Goal: Task Accomplishment & Management: Manage account settings

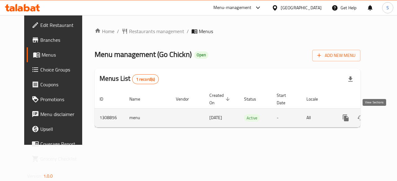
click at [388, 120] on icon "enhanced table" at bounding box center [391, 118] width 6 height 6
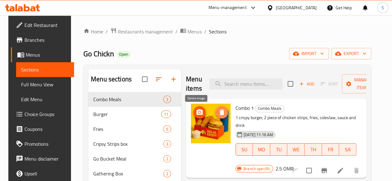
click at [216, 117] on button "delete image" at bounding box center [222, 112] width 12 height 12
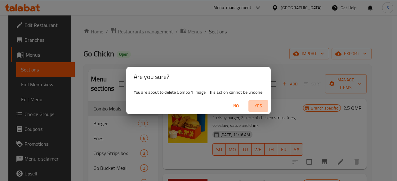
click at [264, 104] on span "Yes" at bounding box center [258, 106] width 15 height 8
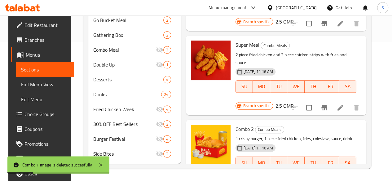
scroll to position [148, 0]
click at [218, 130] on icon "delete image" at bounding box center [221, 133] width 7 height 7
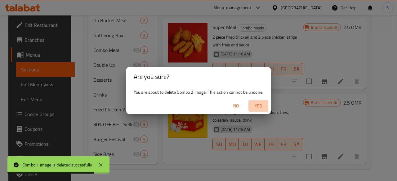
click at [256, 108] on span "Yes" at bounding box center [258, 106] width 15 height 8
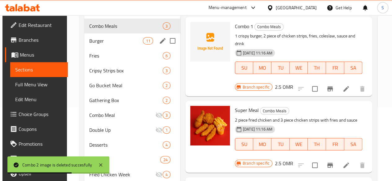
scroll to position [73, 0]
click at [100, 45] on span "Burger" at bounding box center [116, 41] width 54 height 7
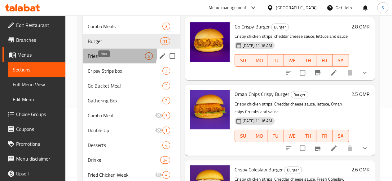
click at [108, 60] on span "Fries" at bounding box center [116, 55] width 57 height 7
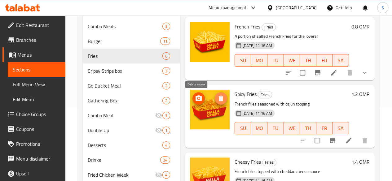
click at [219, 96] on icon "delete image" at bounding box center [221, 99] width 4 height 6
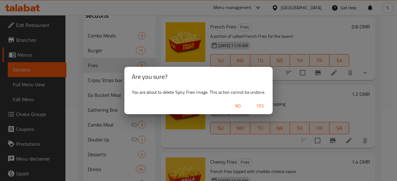
click at [262, 111] on button "Yes" at bounding box center [260, 105] width 20 height 11
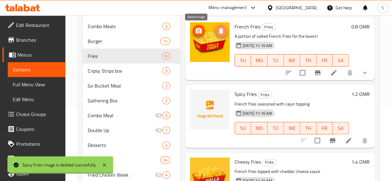
click at [217, 28] on icon "delete image" at bounding box center [220, 30] width 7 height 7
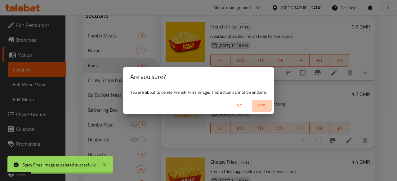
click at [264, 107] on span "Yes" at bounding box center [261, 106] width 15 height 8
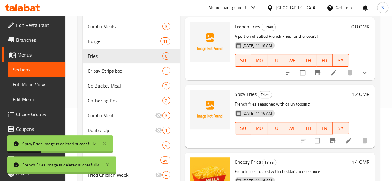
scroll to position [61, 0]
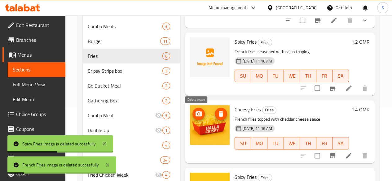
click at [219, 114] on icon "delete image" at bounding box center [221, 114] width 4 height 6
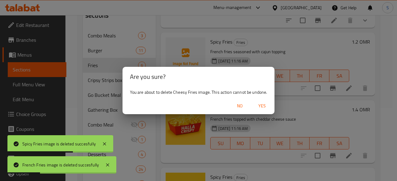
click at [267, 106] on span "Yes" at bounding box center [262, 106] width 15 height 8
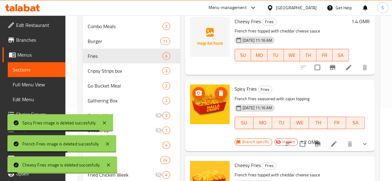
scroll to position [152, 0]
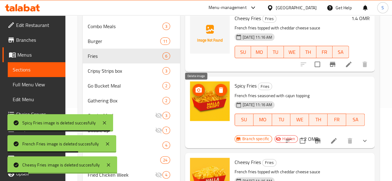
click at [219, 92] on icon "delete image" at bounding box center [221, 90] width 4 height 6
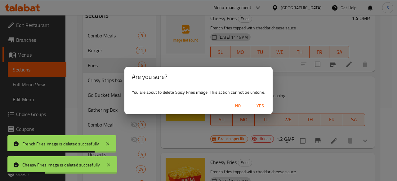
click at [259, 105] on span "Yes" at bounding box center [260, 106] width 15 height 8
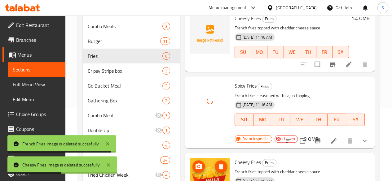
scroll to position [214, 0]
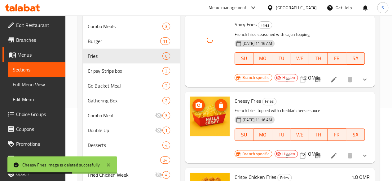
click at [219, 107] on icon "delete image" at bounding box center [221, 106] width 4 height 6
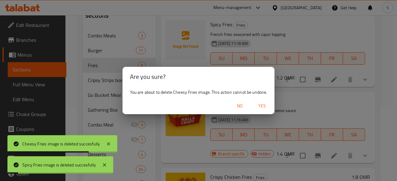
click at [262, 108] on span "Yes" at bounding box center [262, 106] width 15 height 8
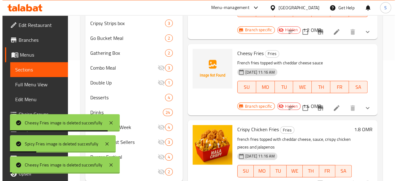
scroll to position [128, 0]
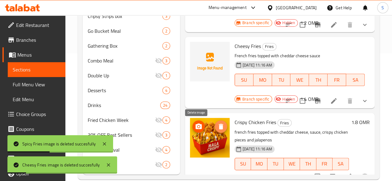
click at [217, 126] on icon "delete image" at bounding box center [220, 126] width 7 height 7
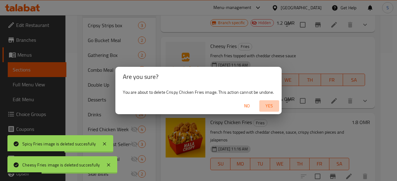
click at [268, 106] on span "Yes" at bounding box center [269, 106] width 15 height 8
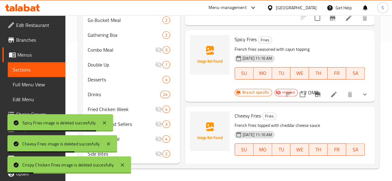
scroll to position [133, 0]
click at [104, 36] on span "Gathering Box" at bounding box center [116, 34] width 57 height 7
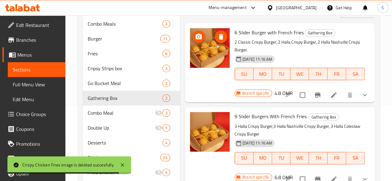
scroll to position [75, 0]
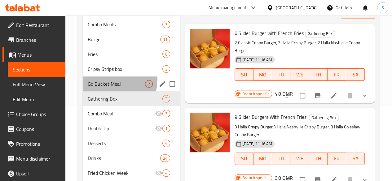
click at [107, 88] on div "Go Bucket Meal 2" at bounding box center [131, 84] width 97 height 15
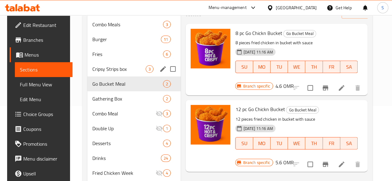
click at [106, 73] on span "Cripsy Strips box" at bounding box center [118, 68] width 53 height 7
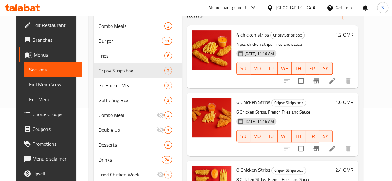
scroll to position [73, 0]
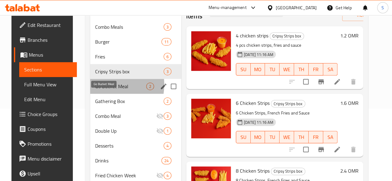
click at [97, 90] on span "Go Bucket Meal" at bounding box center [120, 86] width 51 height 7
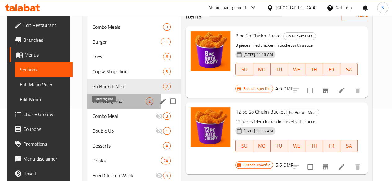
click at [109, 105] on span "Gathering Box" at bounding box center [118, 101] width 53 height 7
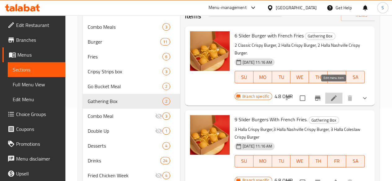
click at [336, 95] on icon at bounding box center [333, 98] width 7 height 7
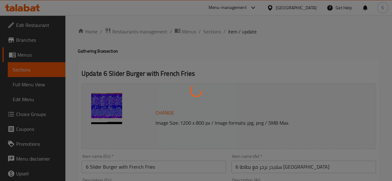
type input "الإضافات:"
type input "0"
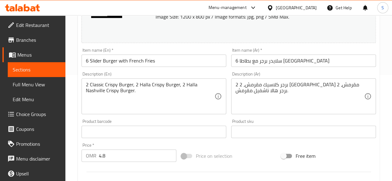
scroll to position [107, 0]
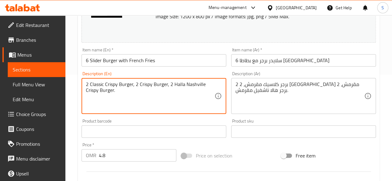
click at [185, 85] on textarea "2 Classic Crispy Burger, 2 Crispy Burger, 2 Halla Nashville Crispy Burger." at bounding box center [150, 96] width 129 height 29
drag, startPoint x: 128, startPoint y: 91, endPoint x: 71, endPoint y: 78, distance: 58.8
click at [71, 78] on div "Home / Restaurants management / Menus / Sections / item / update Gathering Box …" at bounding box center [228, 130] width 327 height 442
type textarea "2 Classic Crispy Burger, 2 Crispy Burger, 2 Nashville Crispy Burger."
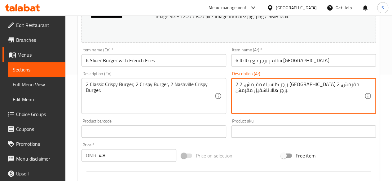
drag, startPoint x: 273, startPoint y: 93, endPoint x: 229, endPoint y: 85, distance: 44.2
paste textarea "قرمش، 2 برجر"
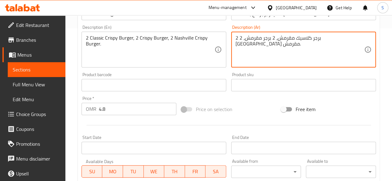
scroll to position [154, 0]
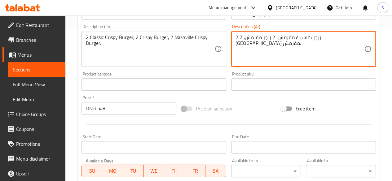
type textarea "2 برجر كلاسيك مقرمش، 2 برجر مقرمش، 2 [GEOGRAPHIC_DATA] مقرمش."
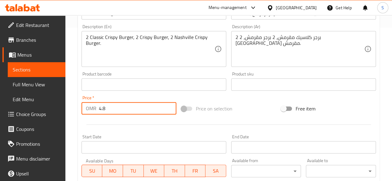
drag, startPoint x: 122, startPoint y: 112, endPoint x: 60, endPoint y: 118, distance: 62.1
click at [60, 118] on div "Edit Restaurant Branches Menus Sections Full Menu View Edit Menu Choice Groups …" at bounding box center [196, 82] width 392 height 442
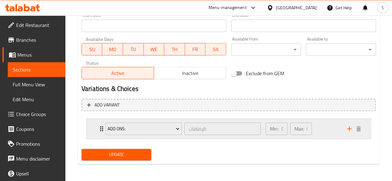
click at [102, 130] on div "Add Ons: الإضافات: ​" at bounding box center [183, 129] width 163 height 20
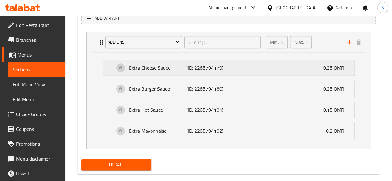
scroll to position [363, 0]
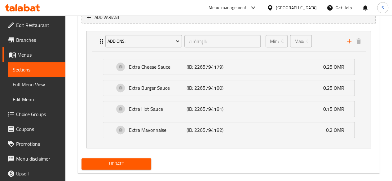
type input "5.2"
click at [128, 160] on span "Update" at bounding box center [117, 164] width 60 height 8
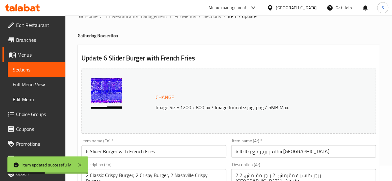
scroll to position [0, 0]
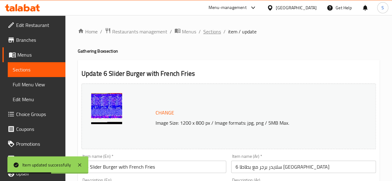
click at [205, 35] on span "Sections" at bounding box center [212, 31] width 18 height 7
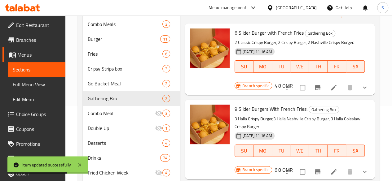
scroll to position [76, 0]
click at [335, 168] on icon at bounding box center [333, 171] width 7 height 7
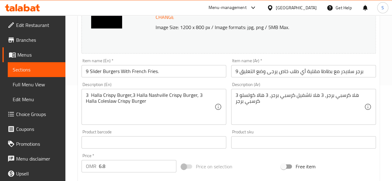
scroll to position [105, 0]
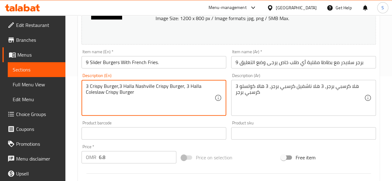
click at [134, 87] on textarea "3 Crispy Burger,3 Halla Nashville Crispy Burger, 3 Halla Coleslaw Crispy Burger" at bounding box center [150, 97] width 129 height 29
click at [189, 87] on textarea "3 Crispy Burger,3 Nashville Crispy Burger, 3 Halla Coleslaw Crispy Burger" at bounding box center [150, 97] width 129 height 29
drag, startPoint x: 116, startPoint y: 94, endPoint x: 78, endPoint y: 82, distance: 40.1
click at [78, 82] on div "Update 9 Slider Burgers With French Fries. Change Image Size: 1200 x 800 px / I…" at bounding box center [229, 145] width 302 height 380
type textarea "3 Crispy Burger,3 Nashville Crispy Burger, 3 Coleslaw Crispy Burger"
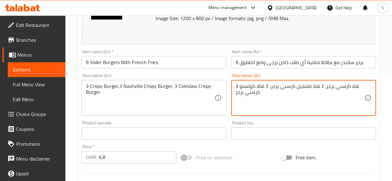
drag, startPoint x: 276, startPoint y: 97, endPoint x: 229, endPoint y: 81, distance: 49.5
paste textarea "برجر مقرمش، 3 برجر ناشفيل مقرمش، 3 [GEOGRAPHIC_DATA] مقرمش"
type textarea "3 برجر مقرمش، 3 برجر ناشفيل مقرمش، [GEOGRAPHIC_DATA] مقرمش"
click at [158, 64] on input "9 Slider Burgers With French Fries." at bounding box center [154, 62] width 145 height 12
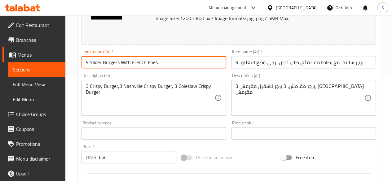
click at [158, 64] on input "9 Slider Burgers With French Fries." at bounding box center [154, 62] width 145 height 12
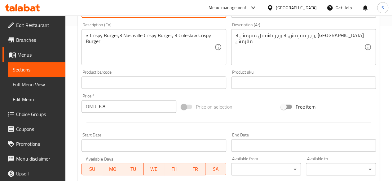
scroll to position [156, 0]
type input "9 Slider Burgers With French Fries"
click at [113, 105] on input "6.8" at bounding box center [138, 106] width 78 height 12
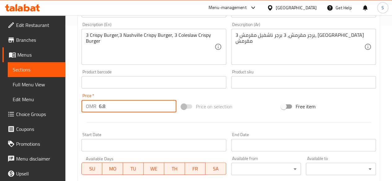
type input "6"
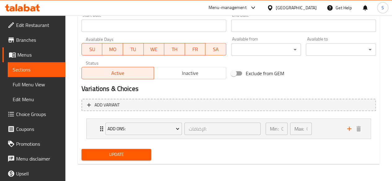
type input "7"
click at [113, 152] on span "Update" at bounding box center [117, 155] width 60 height 8
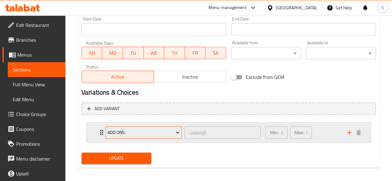
scroll to position [274, 0]
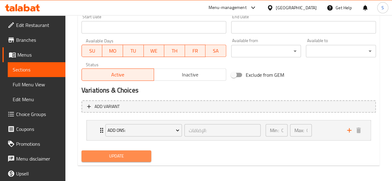
click at [104, 151] on button "Update" at bounding box center [117, 156] width 70 height 11
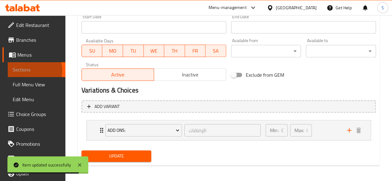
click at [31, 71] on span "Sections" at bounding box center [37, 69] width 48 height 7
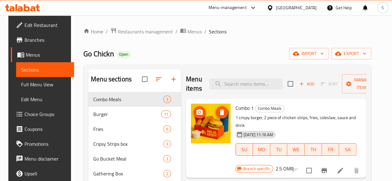
scroll to position [8, 0]
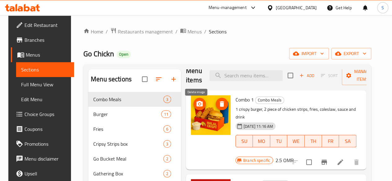
click at [218, 102] on icon "delete image" at bounding box center [221, 103] width 7 height 7
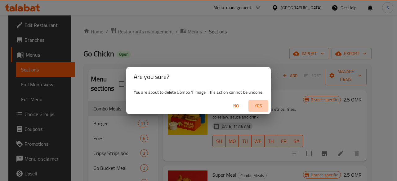
click at [258, 109] on span "Yes" at bounding box center [258, 106] width 15 height 8
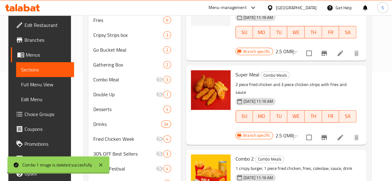
scroll to position [148, 0]
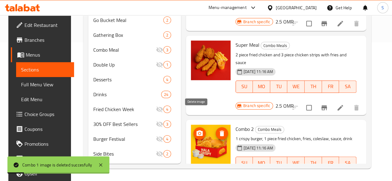
click at [218, 130] on icon "delete image" at bounding box center [221, 133] width 7 height 7
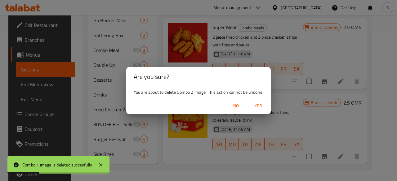
click at [265, 104] on span "Yes" at bounding box center [258, 106] width 15 height 8
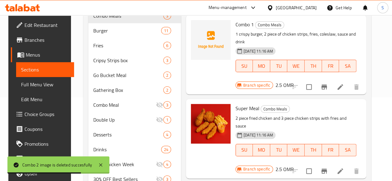
scroll to position [65, 0]
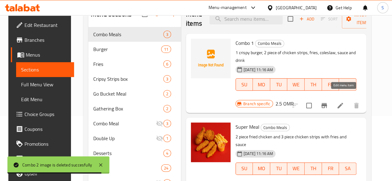
click at [342, 102] on icon at bounding box center [340, 105] width 7 height 7
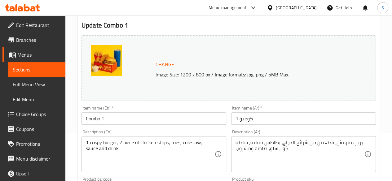
scroll to position [50, 0]
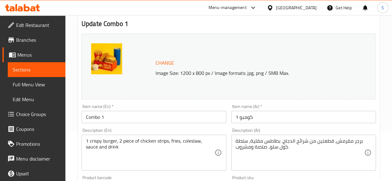
click at [31, 70] on span "Sections" at bounding box center [37, 69] width 48 height 7
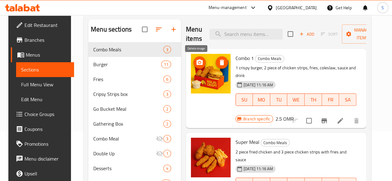
click at [218, 65] on icon "delete image" at bounding box center [221, 62] width 7 height 7
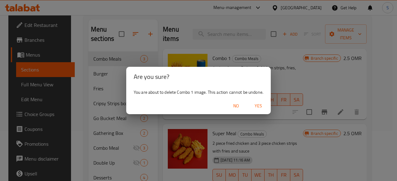
click at [255, 105] on span "Yes" at bounding box center [258, 106] width 15 height 8
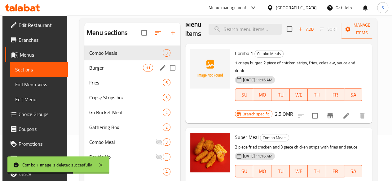
scroll to position [46, 0]
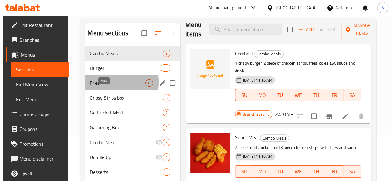
click at [94, 87] on span "Fries" at bounding box center [118, 82] width 56 height 7
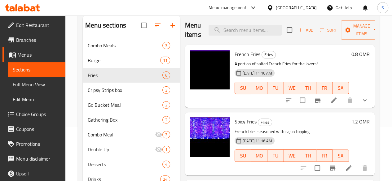
scroll to position [54, 0]
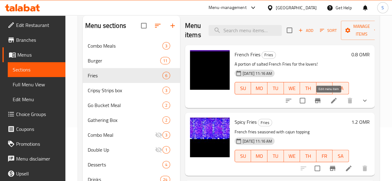
click at [330, 100] on icon at bounding box center [333, 100] width 7 height 7
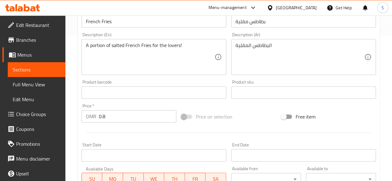
scroll to position [149, 0]
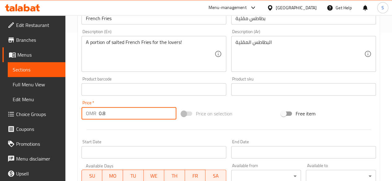
drag, startPoint x: 147, startPoint y: 116, endPoint x: 30, endPoint y: 113, distance: 116.6
click at [30, 113] on div "Edit Restaurant Branches Menus Sections Full Menu View Edit Menu Choice Groups …" at bounding box center [196, 87] width 392 height 442
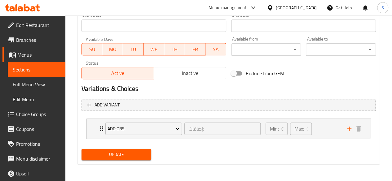
type input "1"
click at [124, 154] on span "Update" at bounding box center [117, 155] width 60 height 8
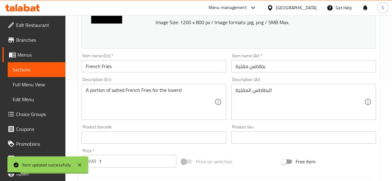
scroll to position [0, 0]
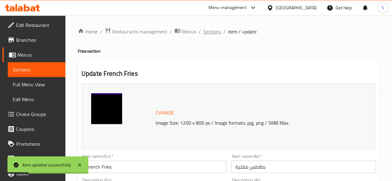
click at [207, 28] on span "Sections" at bounding box center [212, 31] width 18 height 7
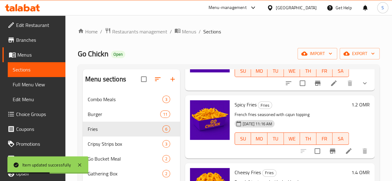
scroll to position [74, 0]
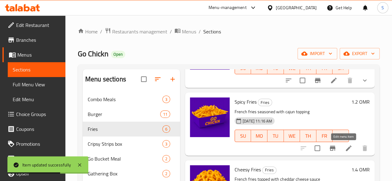
click at [345, 150] on icon at bounding box center [348, 148] width 7 height 7
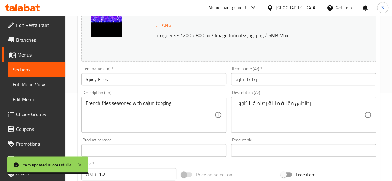
scroll to position [88, 0]
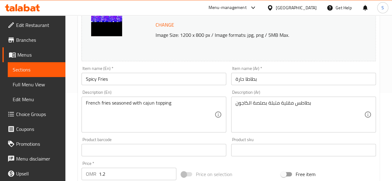
click at [117, 170] on input "1.2" at bounding box center [138, 174] width 78 height 12
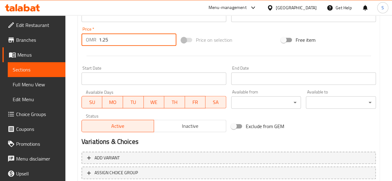
scroll to position [266, 0]
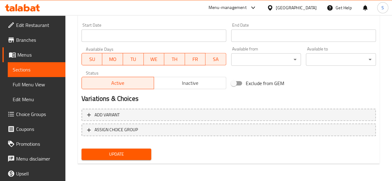
type input "1.25"
click at [118, 161] on div "Update" at bounding box center [116, 154] width 75 height 16
click at [104, 158] on span "Update" at bounding box center [117, 155] width 60 height 8
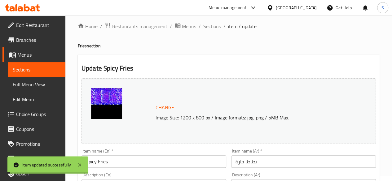
scroll to position [0, 0]
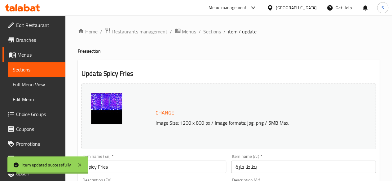
click at [210, 33] on span "Sections" at bounding box center [212, 31] width 18 height 7
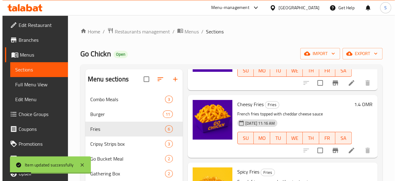
scroll to position [140, 0]
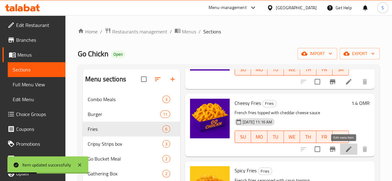
click at [345, 150] on icon at bounding box center [348, 149] width 7 height 7
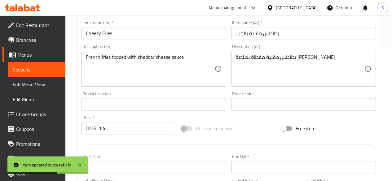
scroll to position [136, 0]
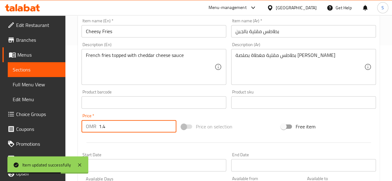
click at [124, 122] on input "1.4" at bounding box center [138, 126] width 78 height 12
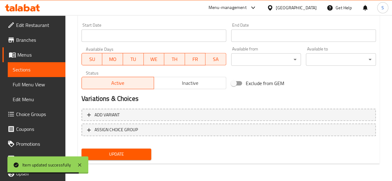
type input "1.5"
click at [96, 154] on span "Update" at bounding box center [117, 155] width 60 height 8
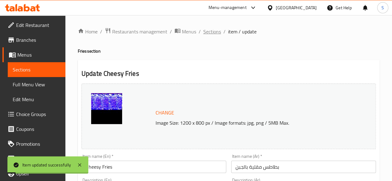
click at [207, 32] on span "Sections" at bounding box center [212, 31] width 18 height 7
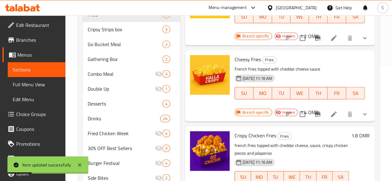
scroll to position [148, 0]
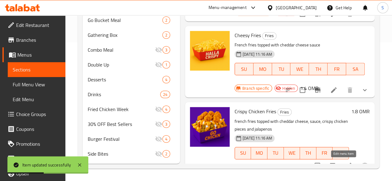
click at [346, 163] on icon at bounding box center [349, 166] width 6 height 6
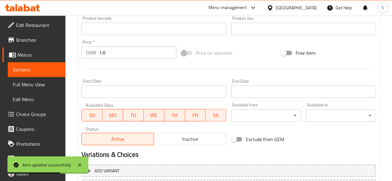
scroll to position [208, 0]
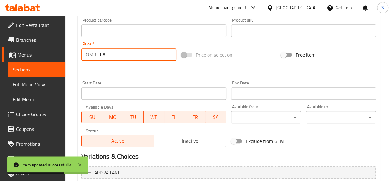
drag, startPoint x: 118, startPoint y: 57, endPoint x: 62, endPoint y: 64, distance: 56.8
click at [62, 64] on div "Edit Restaurant Branches Menus Sections Full Menu View Edit Menu Choice Groups …" at bounding box center [196, 23] width 392 height 432
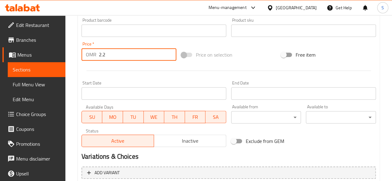
scroll to position [266, 0]
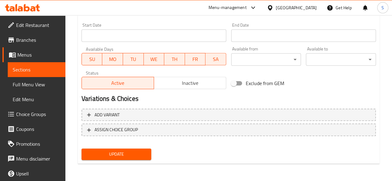
type input "2.2"
click at [116, 152] on span "Update" at bounding box center [117, 155] width 60 height 8
click at [116, 152] on div at bounding box center [196, 90] width 392 height 181
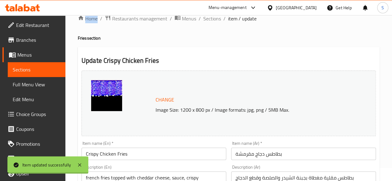
scroll to position [0, 0]
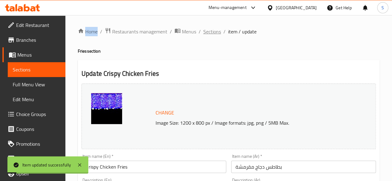
click at [206, 31] on span "Sections" at bounding box center [212, 31] width 18 height 7
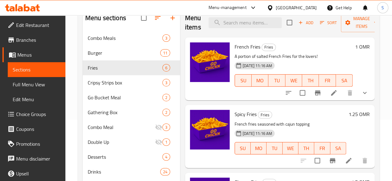
scroll to position [54, 0]
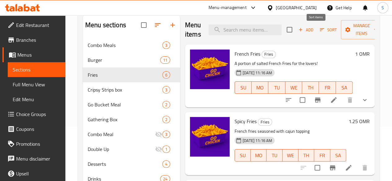
click at [319, 29] on icon "button" at bounding box center [322, 30] width 6 height 6
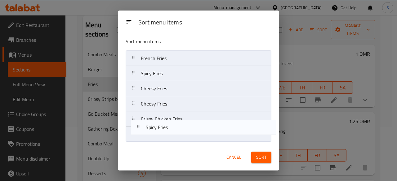
drag, startPoint x: 169, startPoint y: 107, endPoint x: 174, endPoint y: 133, distance: 26.3
click at [174, 133] on nav "French Fries Spicy Fries Cheesy Fries Spicy Fries Cheesy Fries Crispy Chicken F…" at bounding box center [199, 97] width 146 height 92
drag, startPoint x: 166, startPoint y: 109, endPoint x: 162, endPoint y: 139, distance: 29.7
click at [162, 139] on nav "French Fries Spicy Fries Cheesy Fries Cheesy Fries Spicy Fries Crispy Chicken F…" at bounding box center [199, 97] width 146 height 92
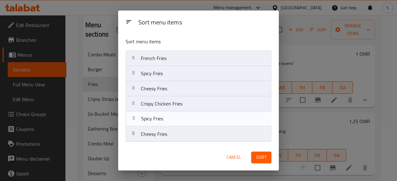
drag, startPoint x: 162, startPoint y: 109, endPoint x: 163, endPoint y: 127, distance: 18.3
click at [163, 127] on nav "French Fries Spicy Fries Cheesy Fries Spicy Fries Crispy Chicken Fries Cheesy F…" at bounding box center [199, 97] width 146 height 92
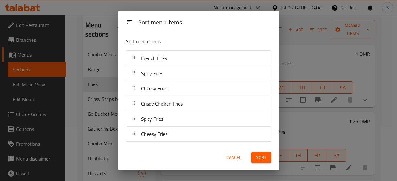
click at [262, 160] on span "Sort" at bounding box center [261, 158] width 10 height 8
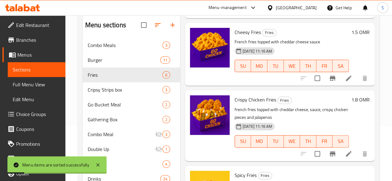
scroll to position [158, 0]
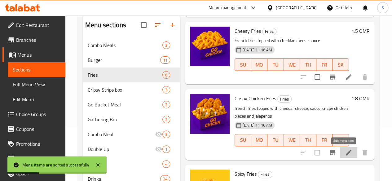
click at [346, 151] on icon at bounding box center [349, 153] width 6 height 6
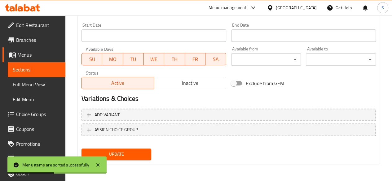
scroll to position [175, 0]
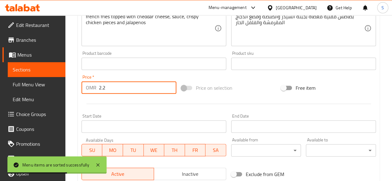
click at [133, 93] on input "2.2" at bounding box center [138, 88] width 78 height 12
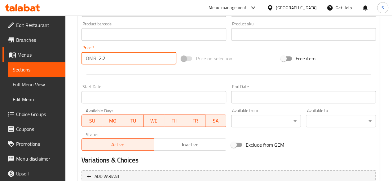
scroll to position [203, 0]
type input "2"
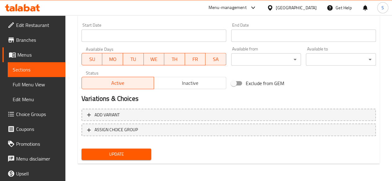
type input "1.8"
click at [118, 153] on span "Update" at bounding box center [117, 155] width 60 height 8
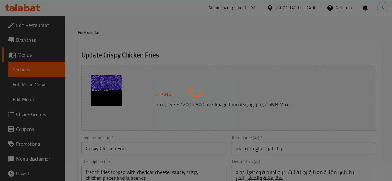
scroll to position [0, 0]
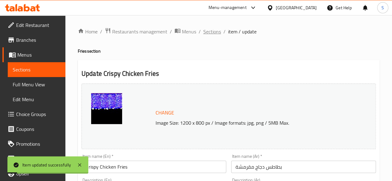
click at [217, 30] on span "Sections" at bounding box center [212, 31] width 18 height 7
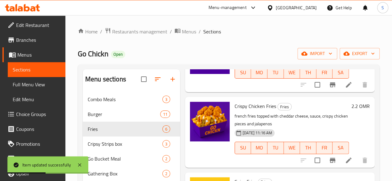
scroll to position [206, 0]
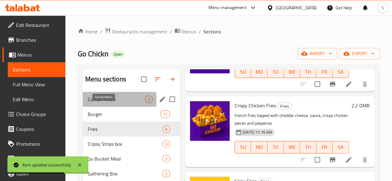
click at [103, 103] on span "Combo Meals" at bounding box center [116, 99] width 57 height 7
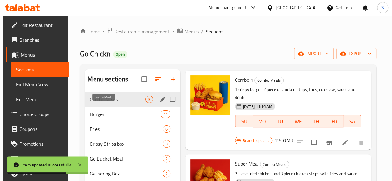
scroll to position [8, 0]
